Goal: Task Accomplishment & Management: Manage account settings

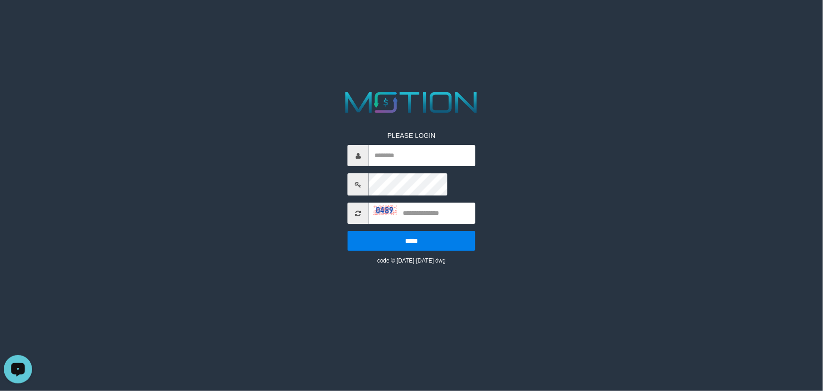
click at [27, 366] on button "Open LiveChat chat widget" at bounding box center [18, 368] width 28 height 28
click at [212, 24] on html "PLEASE LOGIN ***** code © 2012-2018 dwg" at bounding box center [411, 12] width 823 height 24
